Goal: Transaction & Acquisition: Purchase product/service

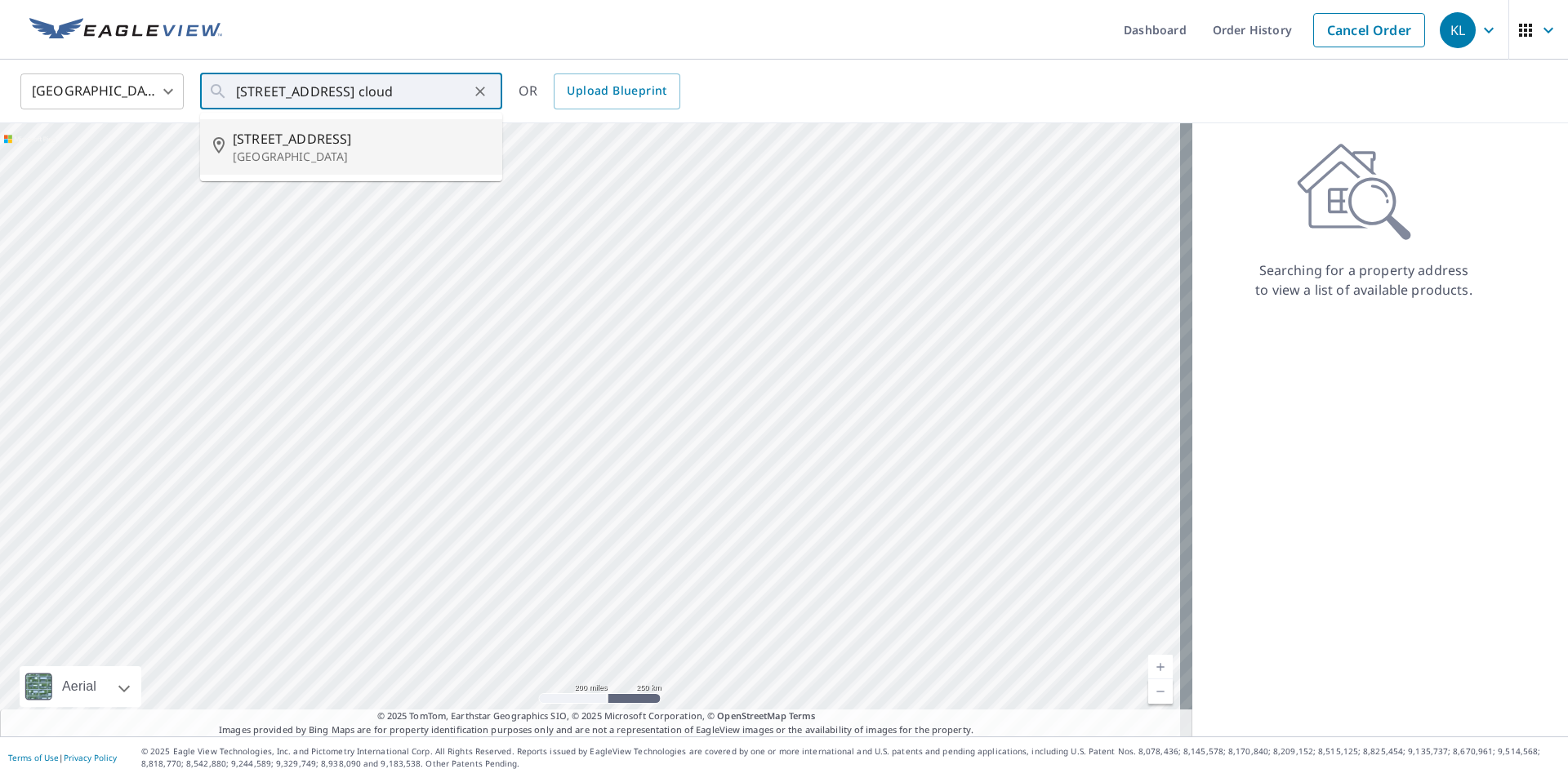
click at [234, 145] on span "[STREET_ADDRESS]" at bounding box center [361, 138] width 257 height 20
type input "[STREET_ADDRESS]"
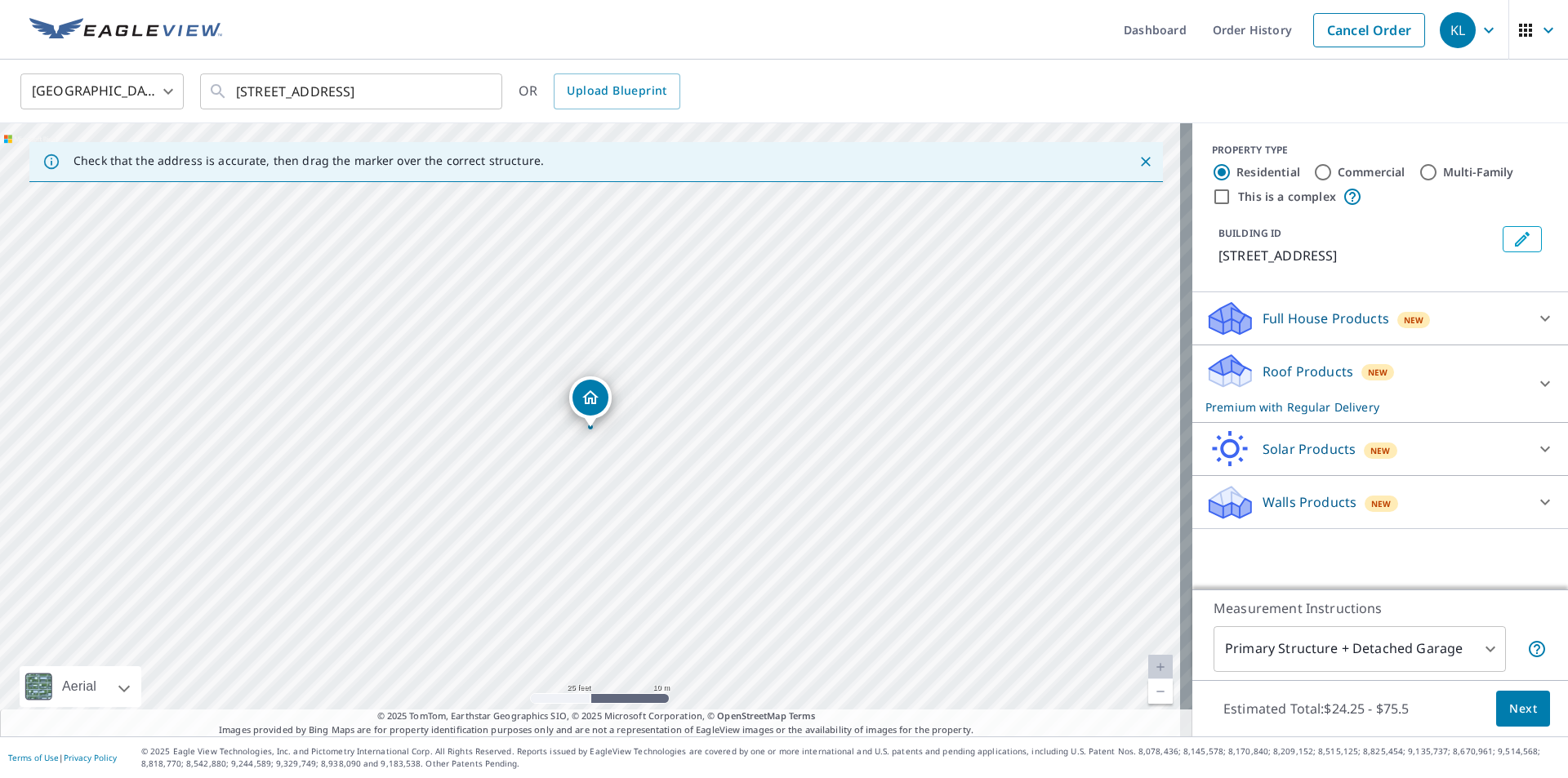
click at [1228, 368] on icon at bounding box center [1230, 366] width 42 height 21
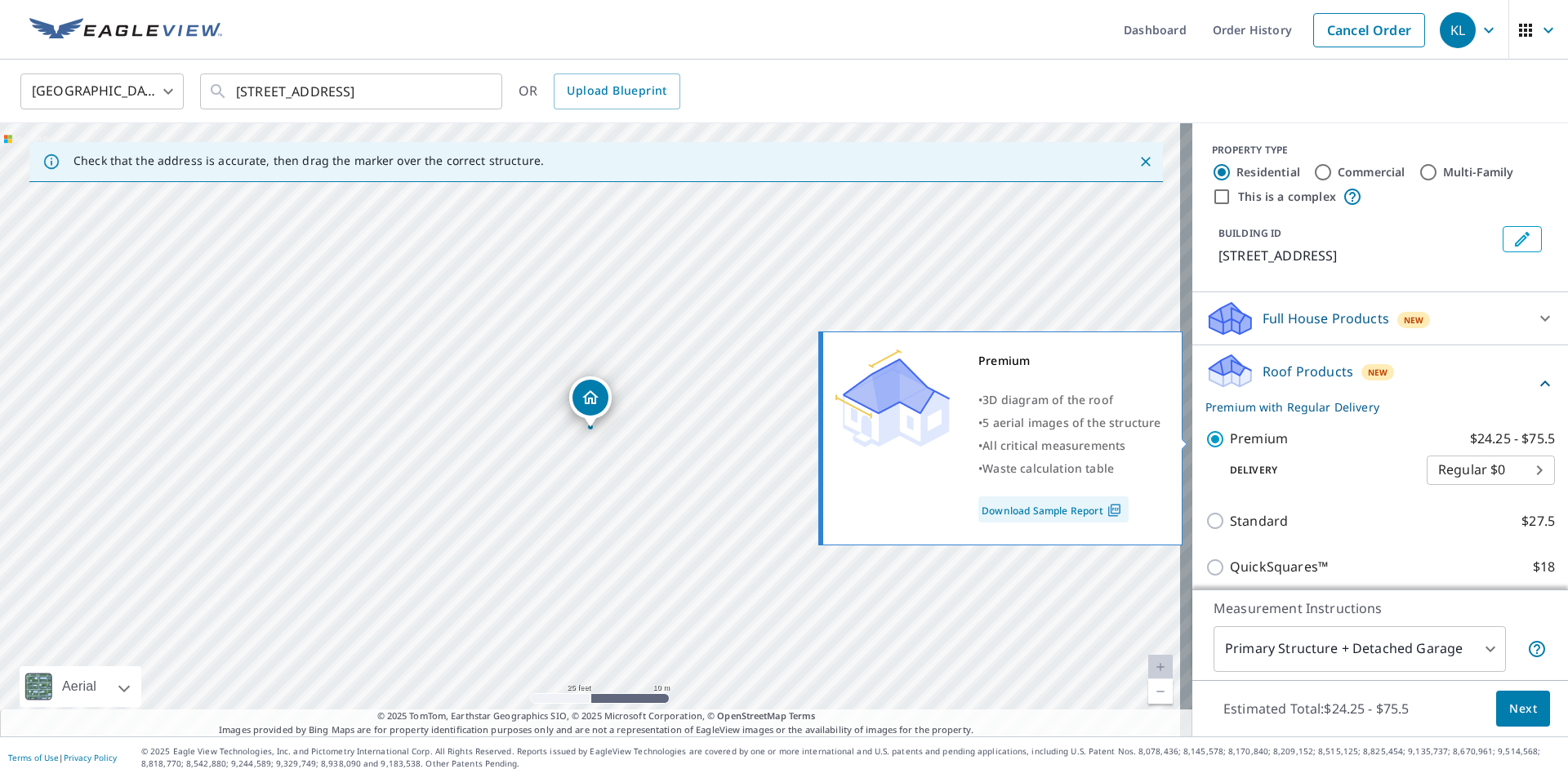
click at [1210, 435] on input "Premium $24.25 - $75.5" at bounding box center [1217, 439] width 24 height 20
checkbox input "false"
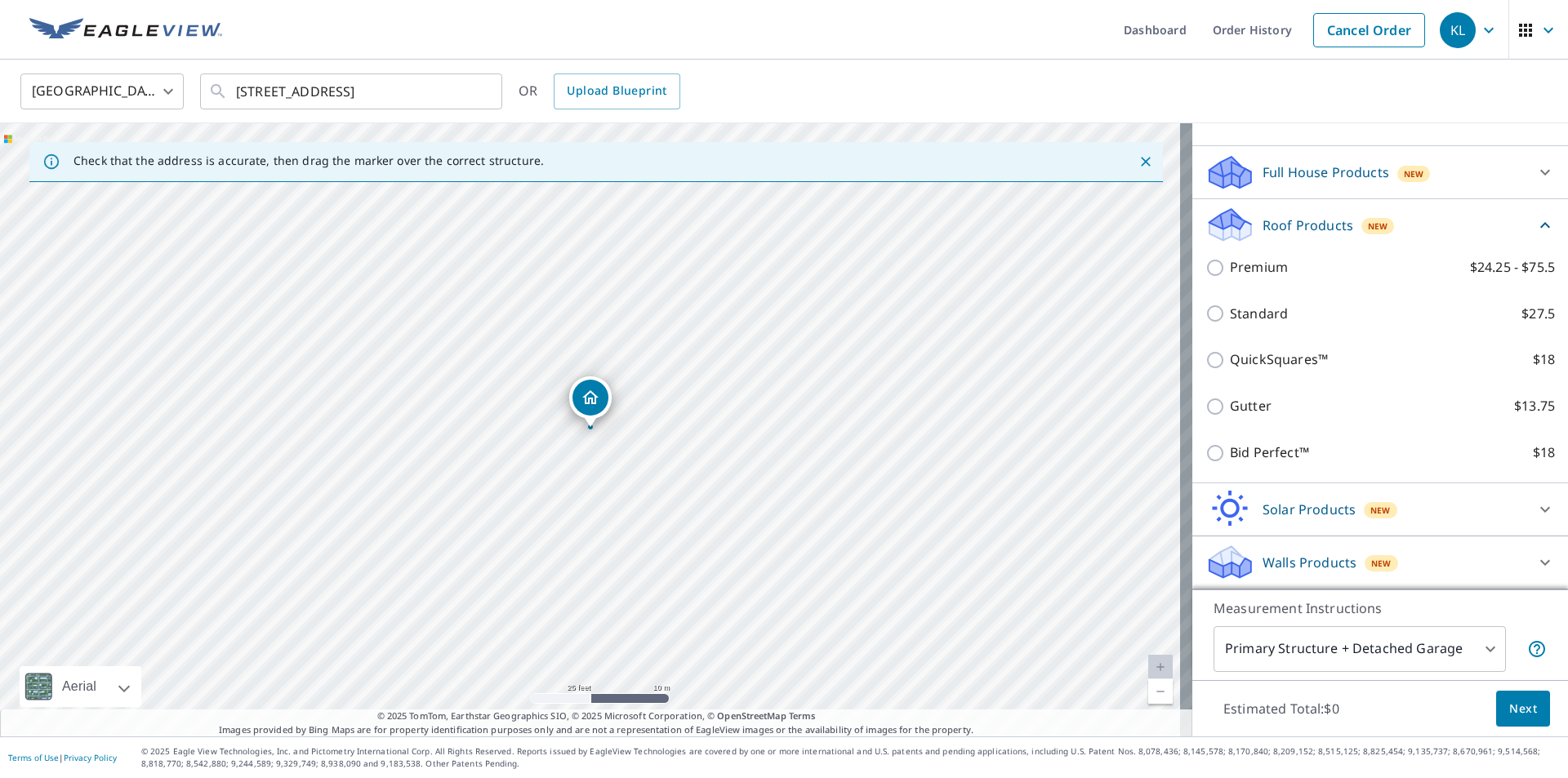
click at [1227, 563] on icon at bounding box center [1230, 557] width 42 height 21
click at [1221, 233] on icon at bounding box center [1225, 230] width 30 height 18
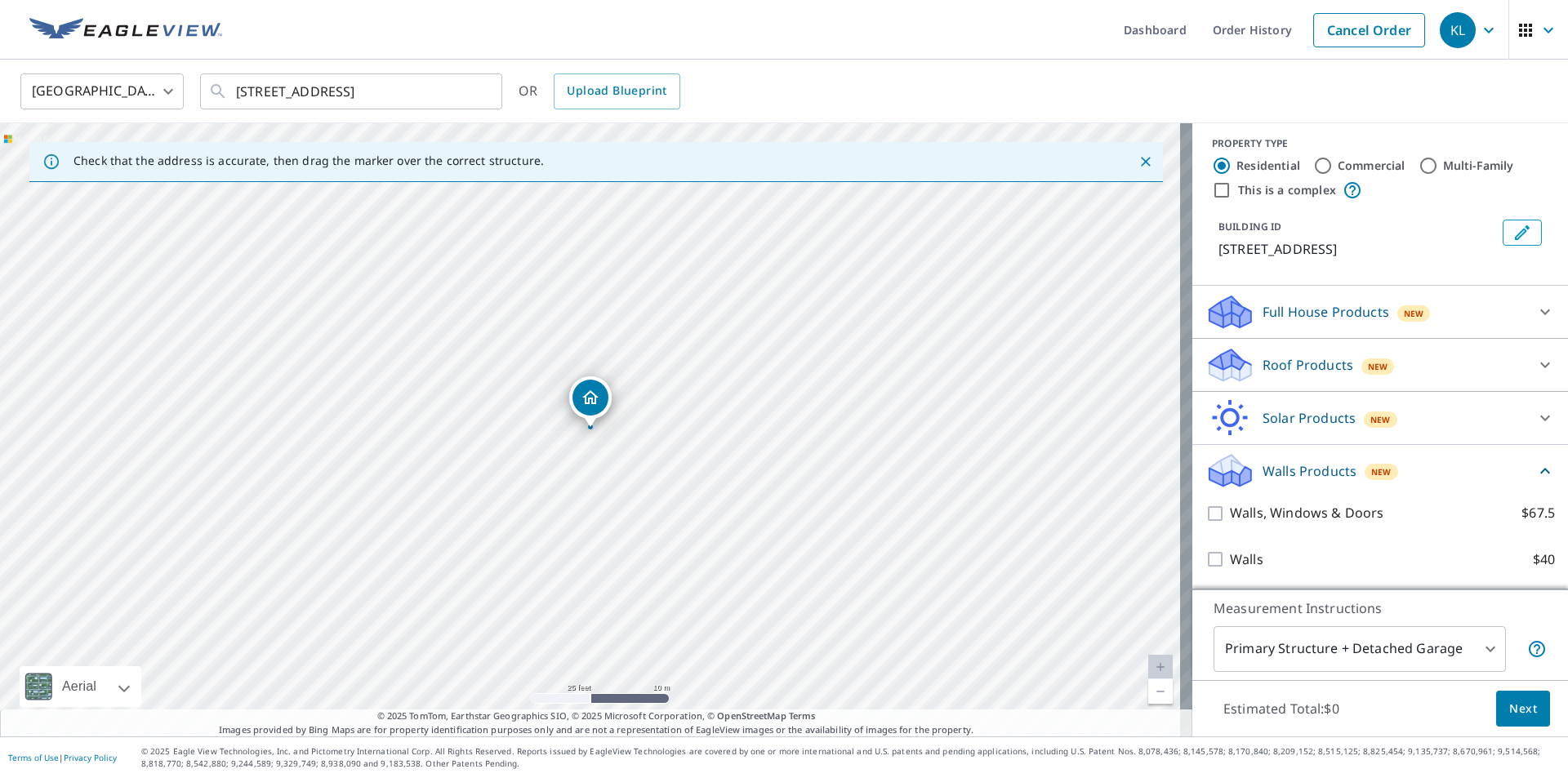
scroll to position [7, 0]
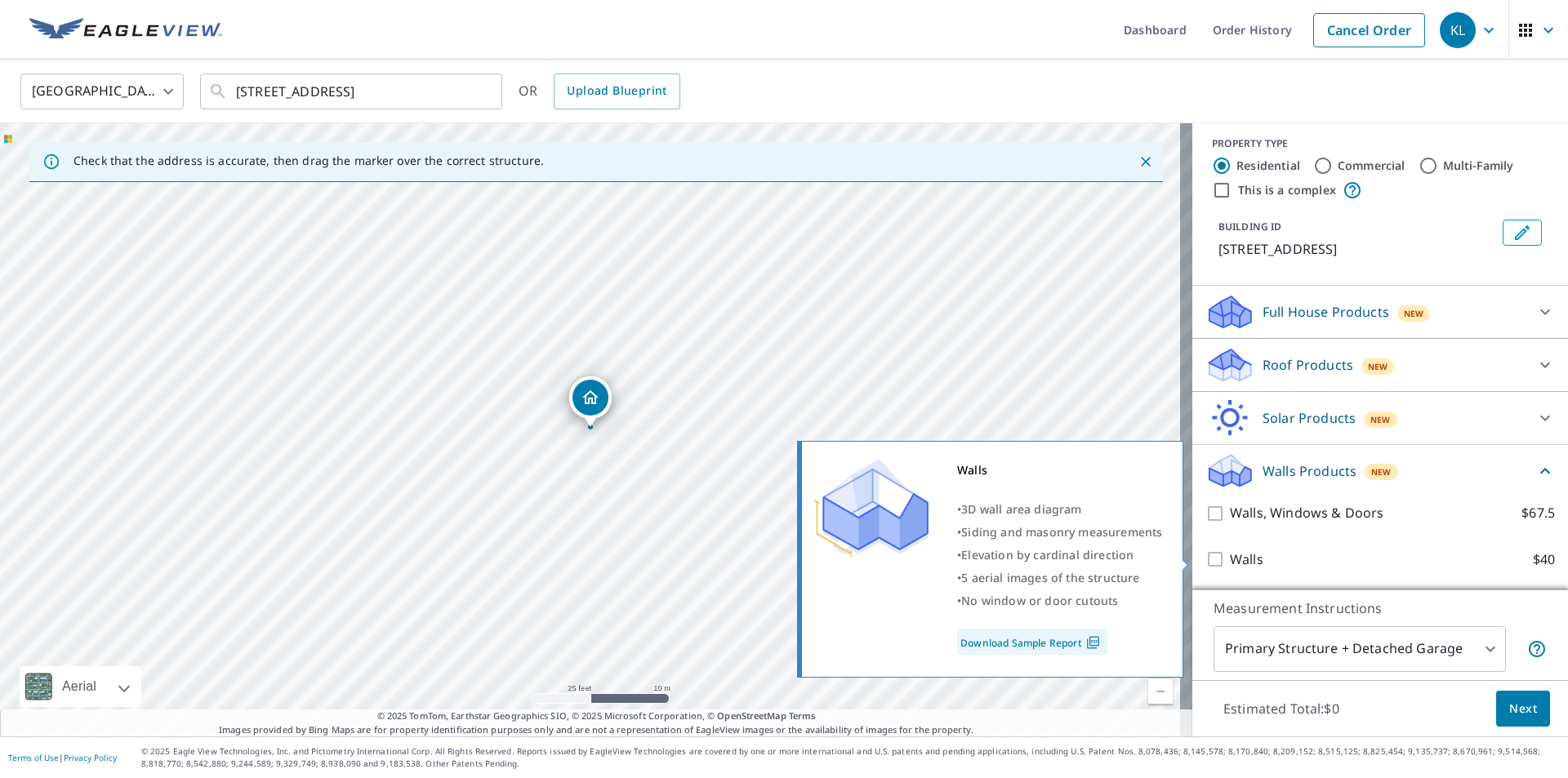
click at [1230, 563] on p "Walls" at bounding box center [1247, 560] width 34 height 21
click at [1220, 563] on input "Walls $40" at bounding box center [1217, 559] width 24 height 20
checkbox input "true"
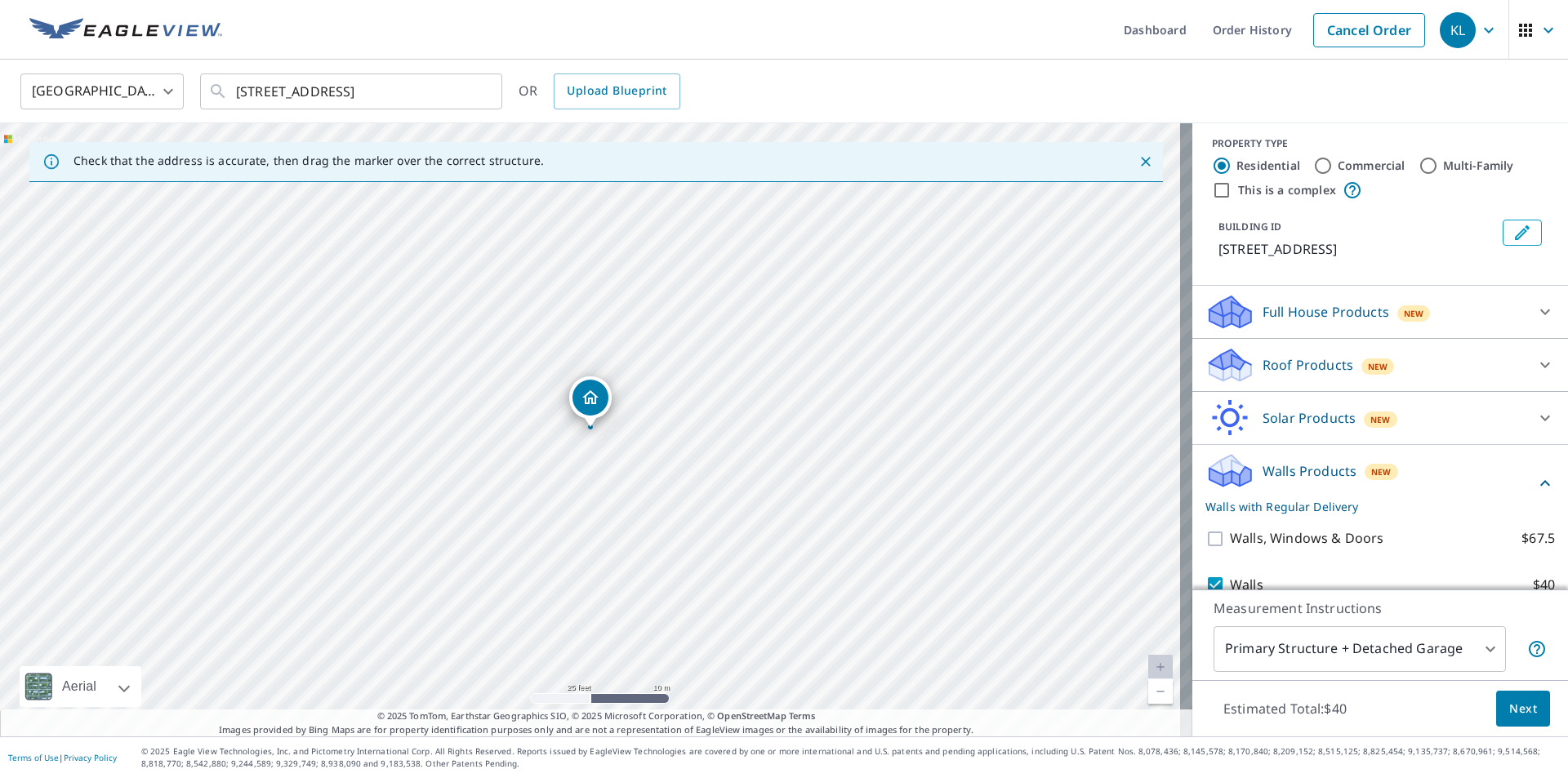
click at [1326, 651] on body "KL KL Dashboard Order History Cancel Order KL [GEOGRAPHIC_DATA] [GEOGRAPHIC_DAT…" at bounding box center [784, 389] width 1568 height 778
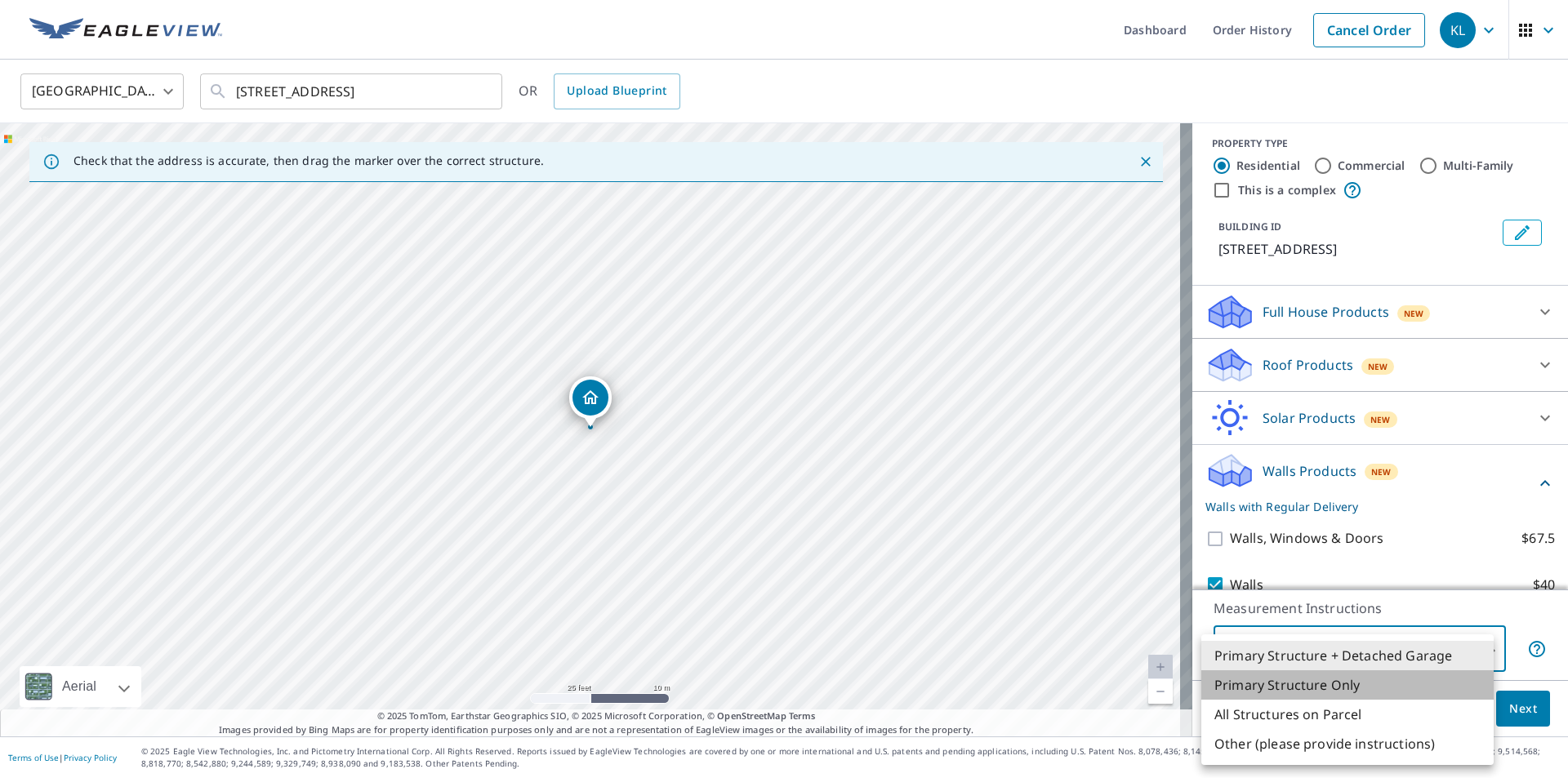
click at [1335, 686] on li "Primary Structure Only" at bounding box center [1347, 686] width 292 height 30
type input "2"
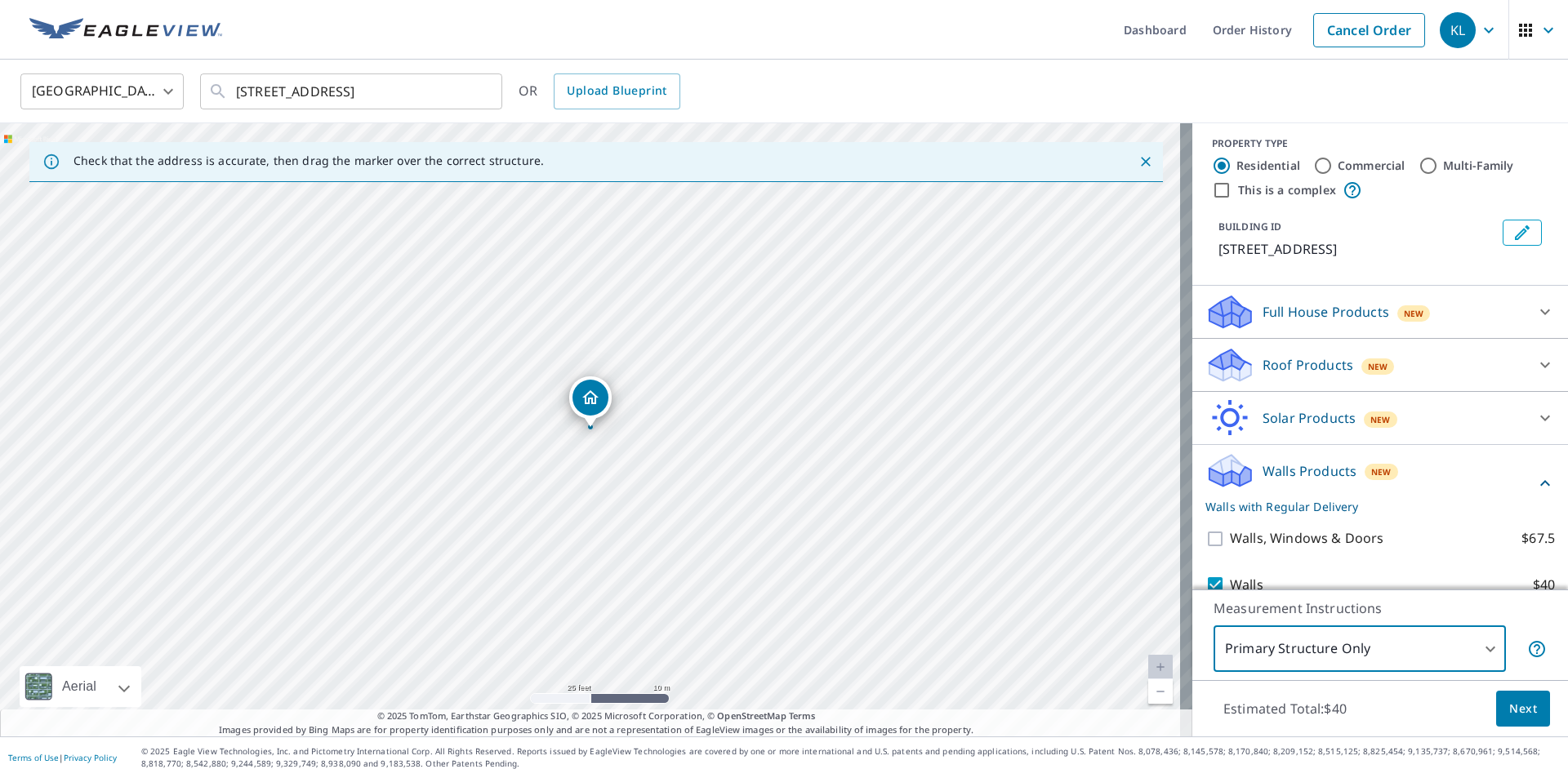
click at [1496, 710] on button "Next" at bounding box center [1523, 709] width 54 height 36
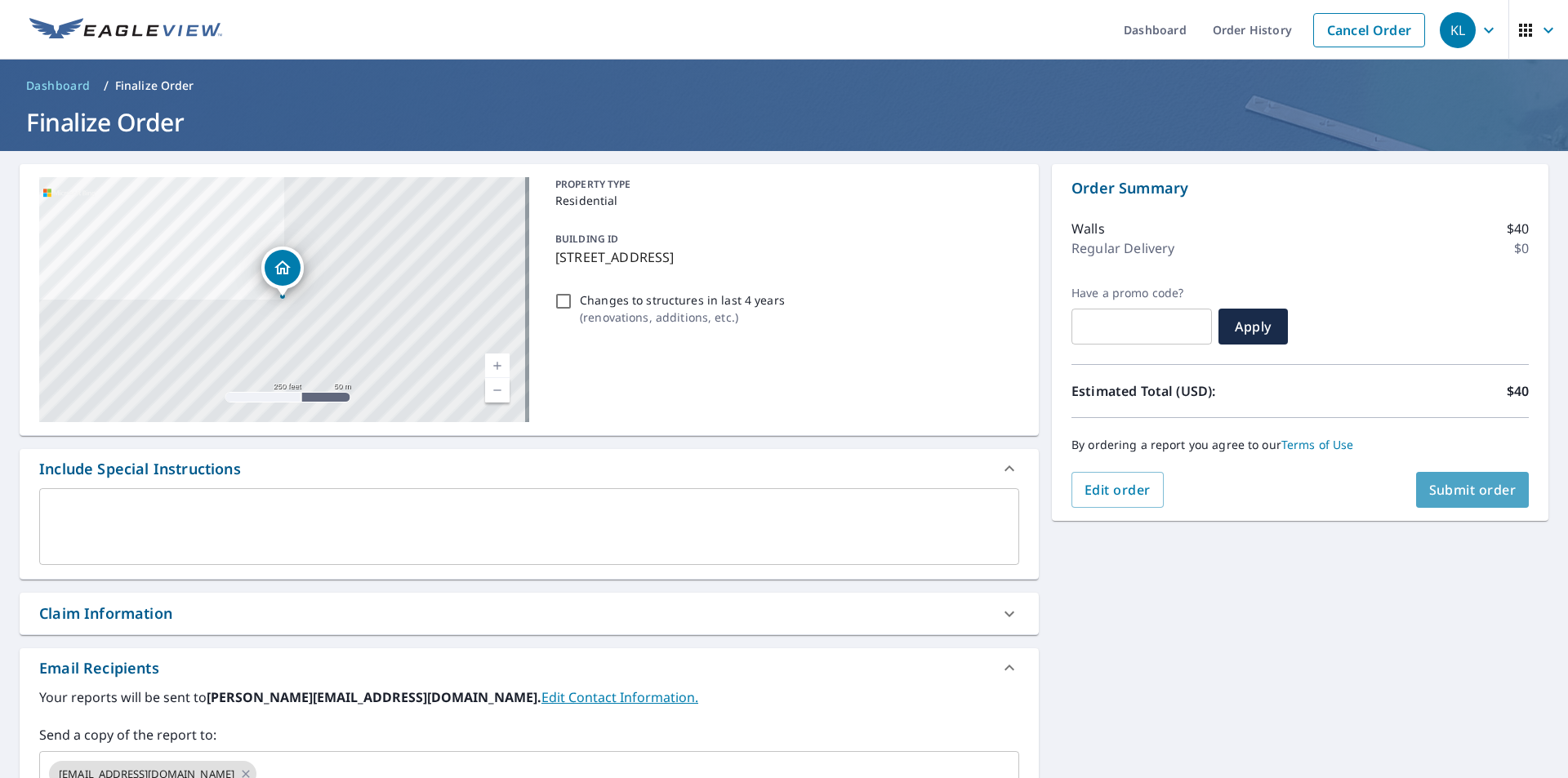
click at [1445, 481] on span "Submit order" at bounding box center [1473, 490] width 88 height 18
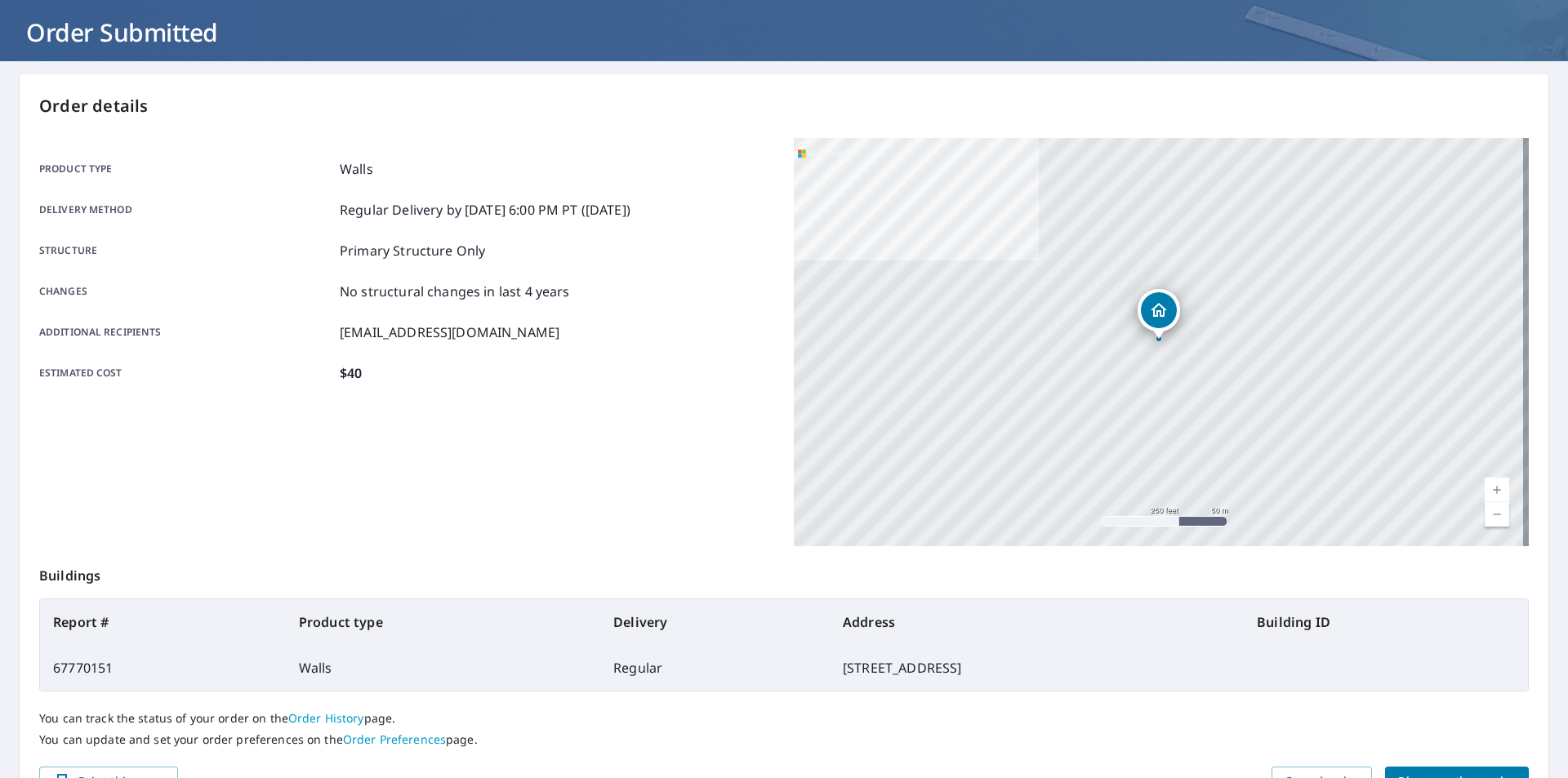
scroll to position [183, 0]
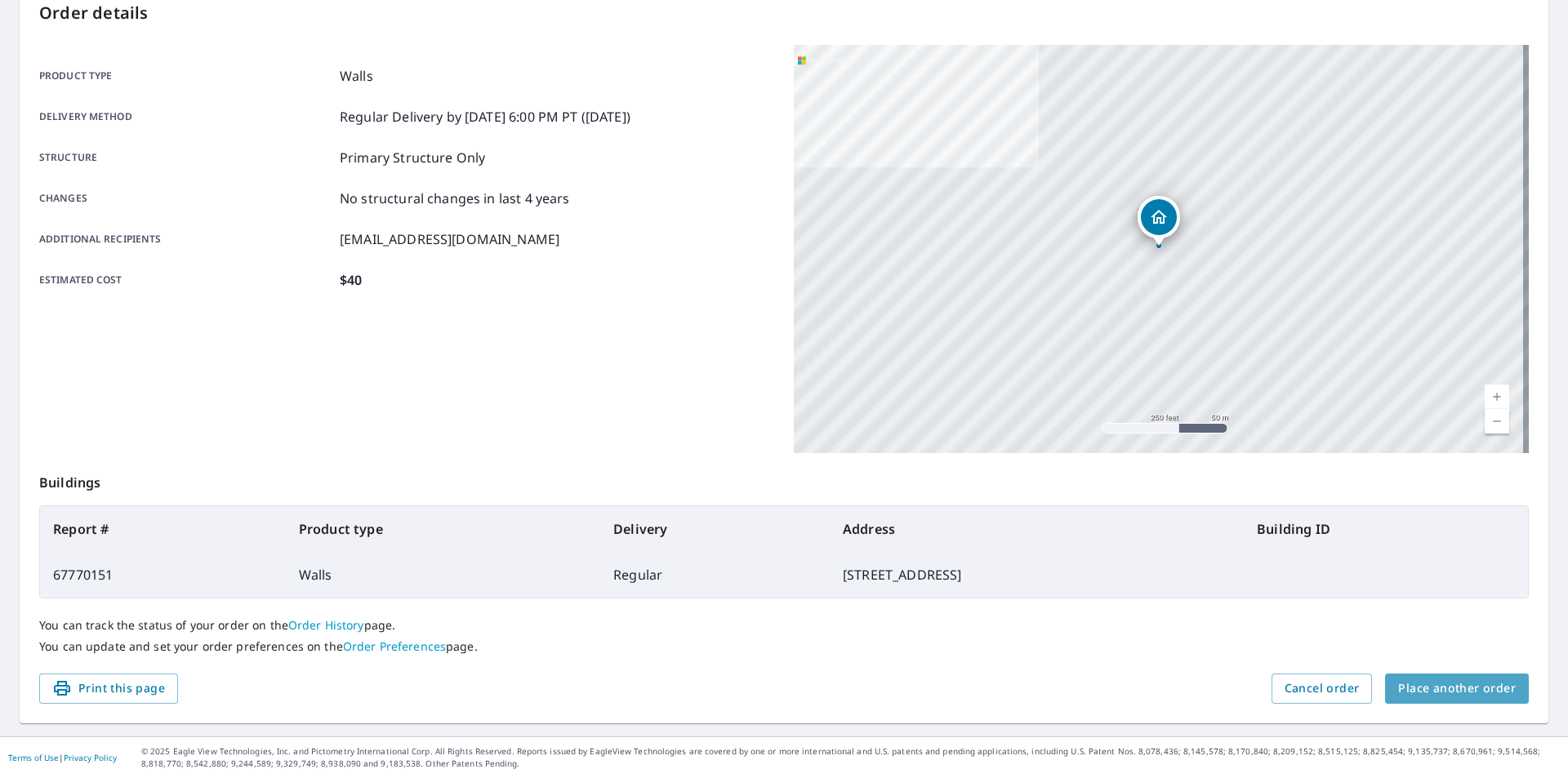
click at [1456, 692] on span "Place another order" at bounding box center [1457, 689] width 118 height 21
